Goal: Information Seeking & Learning: Learn about a topic

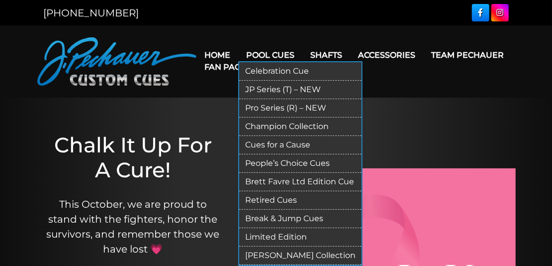
click at [270, 200] on link "Retired Cues" at bounding box center [300, 200] width 122 height 18
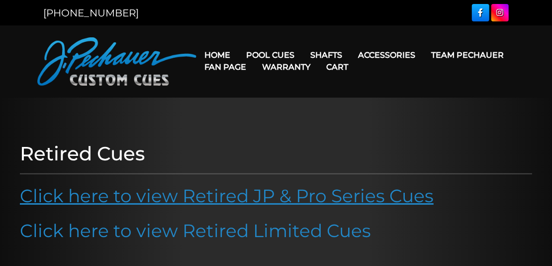
click at [257, 196] on link "Click here to view Retired JP & Pro Series Cues" at bounding box center [227, 196] width 414 height 22
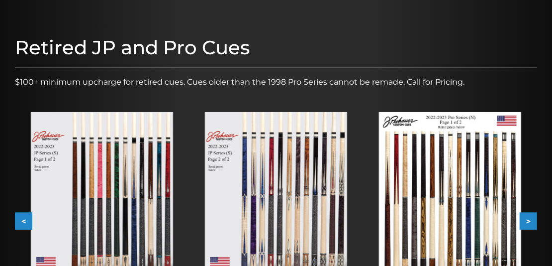
scroll to position [177, 0]
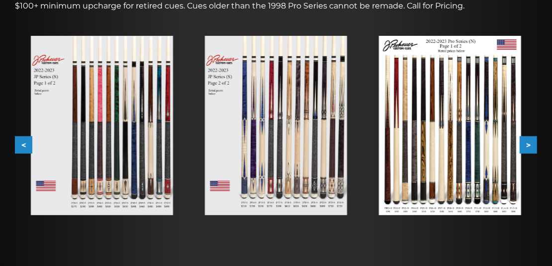
click at [269, 144] on img at bounding box center [276, 125] width 142 height 179
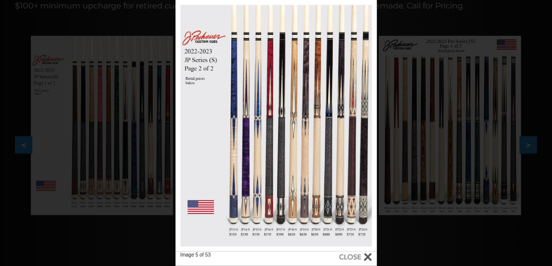
click at [501, 22] on div "Image 5 of 53" at bounding box center [276, 133] width 552 height 266
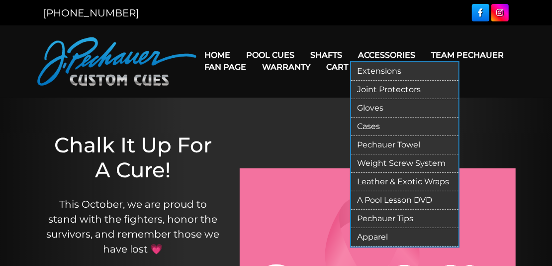
click at [377, 126] on link "Cases" at bounding box center [405, 126] width 108 height 18
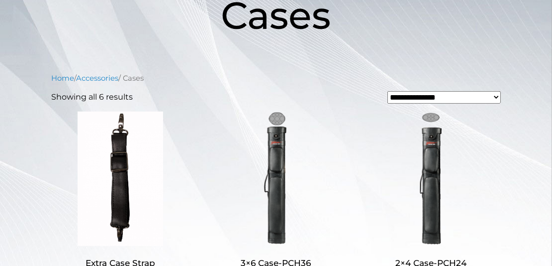
scroll to position [177, 0]
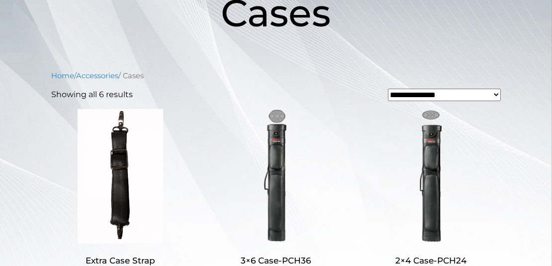
click at [437, 172] on img at bounding box center [431, 176] width 138 height 134
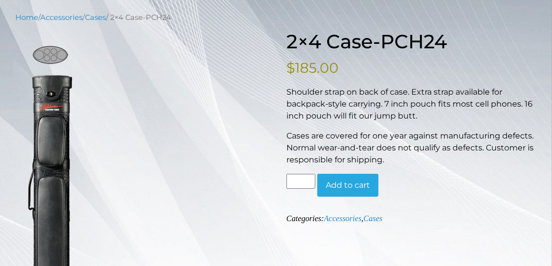
scroll to position [118, 0]
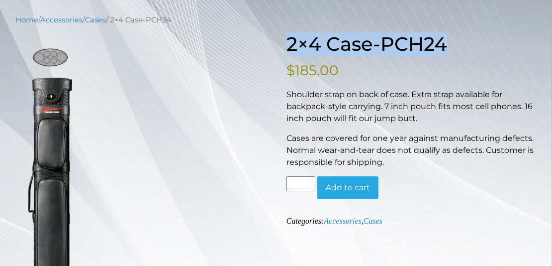
drag, startPoint x: 290, startPoint y: 42, endPoint x: 446, endPoint y: 45, distance: 156.3
click at [467, 49] on h1 "2×4 Case-PCH24" at bounding box center [412, 44] width 250 height 23
